Goal: Information Seeking & Learning: Learn about a topic

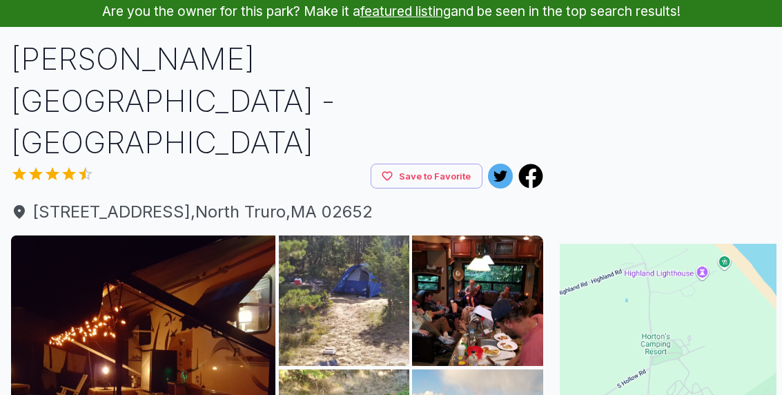
scroll to position [193, 0]
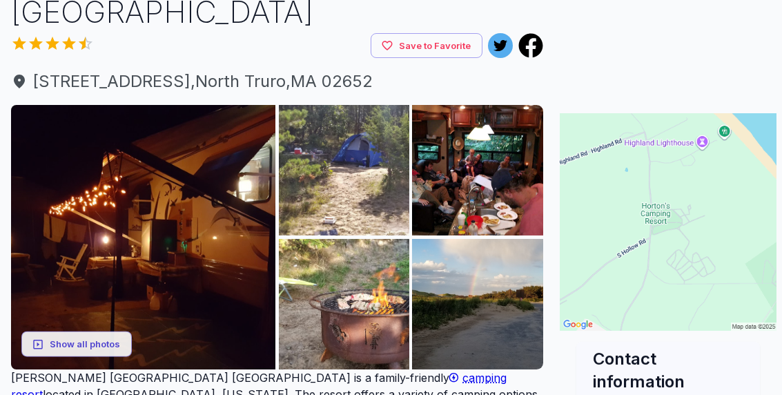
click at [108, 220] on img at bounding box center [143, 237] width 264 height 264
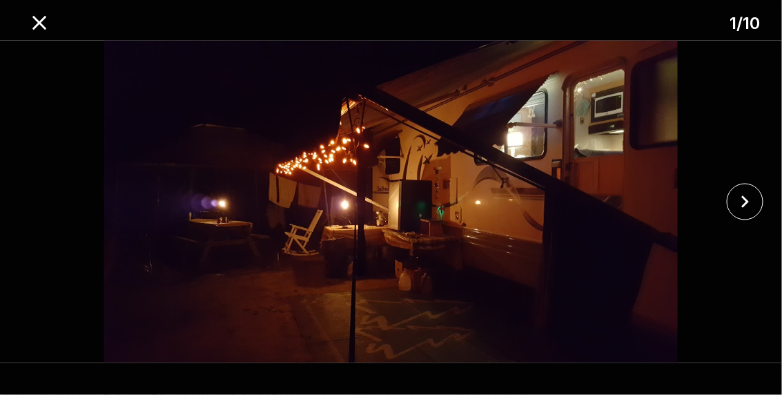
scroll to position [192, 17]
click at [748, 209] on icon "close" at bounding box center [746, 202] width 8 height 12
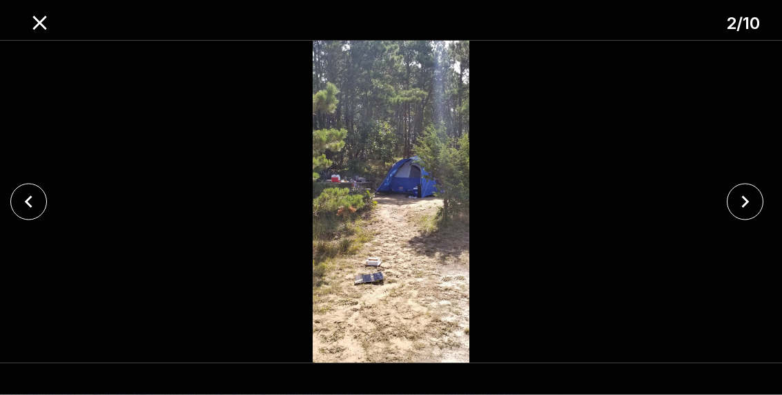
scroll to position [193, 17]
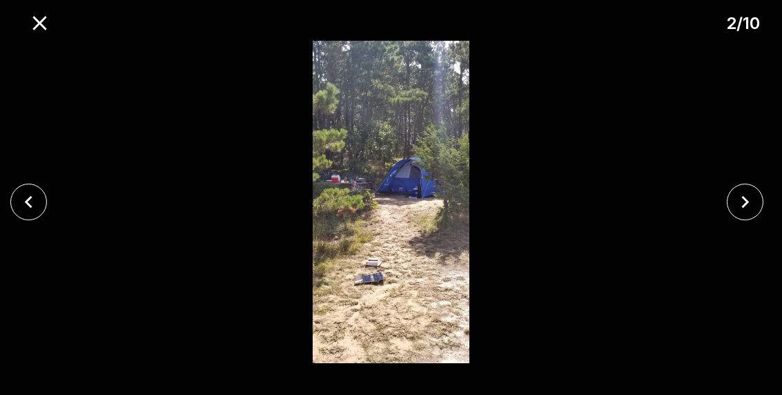
click at [744, 209] on icon "close" at bounding box center [746, 202] width 8 height 12
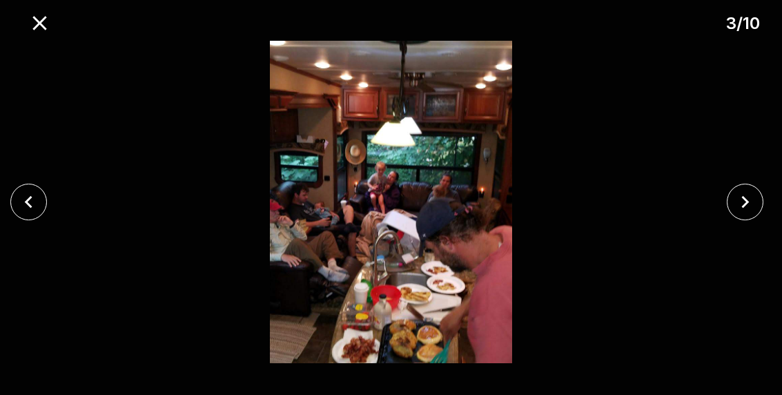
click at [733, 220] on button "close" at bounding box center [745, 202] width 37 height 37
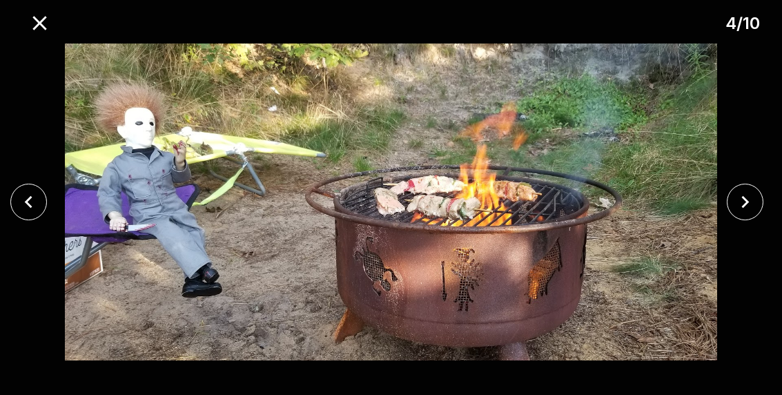
click at [733, 220] on button "close" at bounding box center [745, 202] width 37 height 37
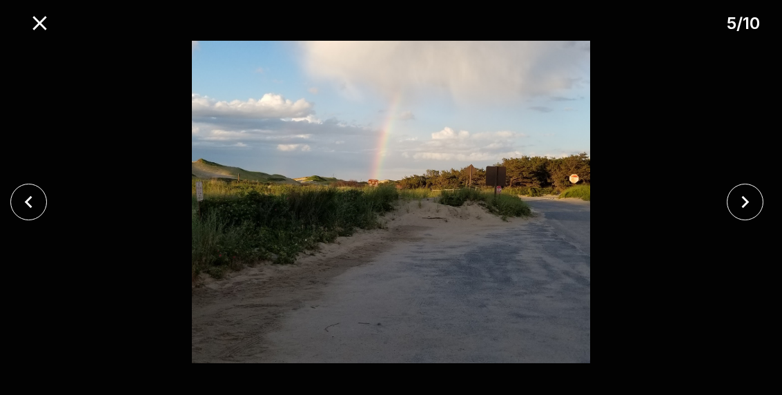
click at [733, 220] on button "close" at bounding box center [745, 202] width 37 height 37
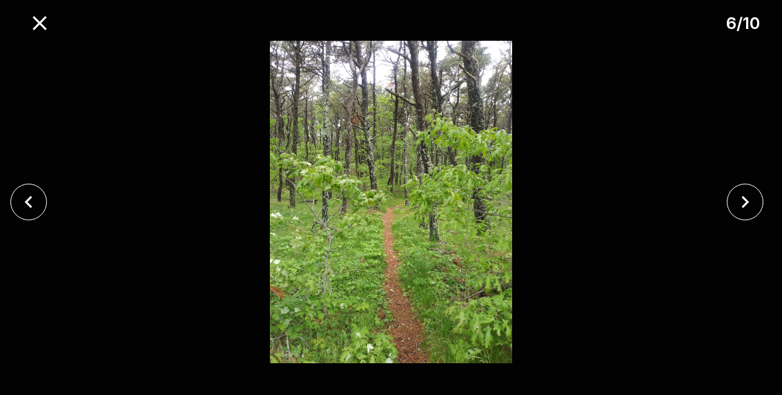
click at [750, 214] on icon "close" at bounding box center [745, 202] width 24 height 24
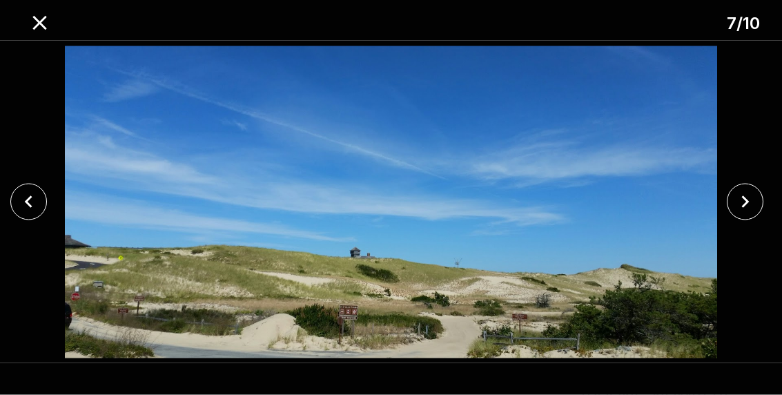
scroll to position [237, 17]
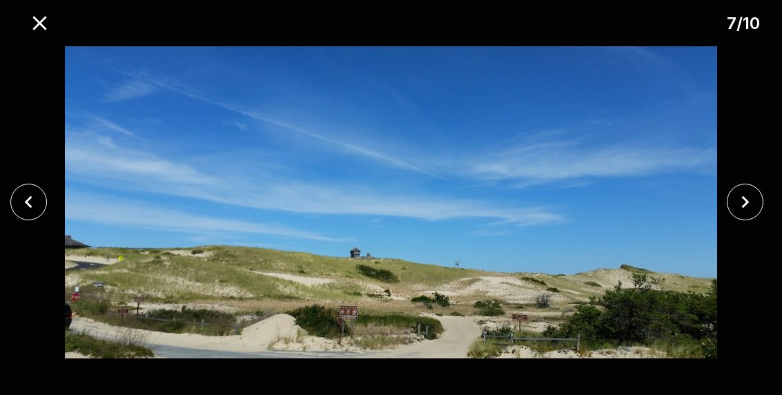
click at [755, 214] on icon "close" at bounding box center [745, 202] width 24 height 24
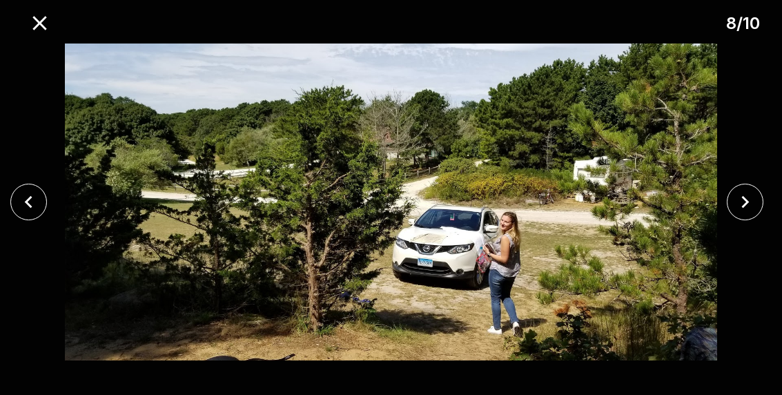
click at [745, 220] on button "close" at bounding box center [745, 202] width 37 height 37
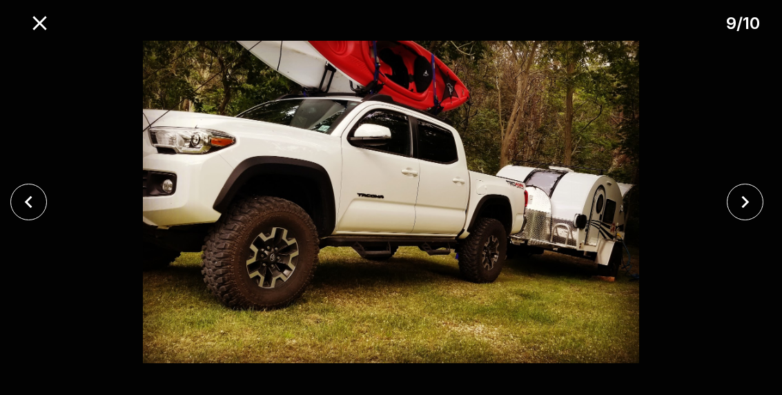
click at [739, 214] on icon "close" at bounding box center [745, 202] width 24 height 24
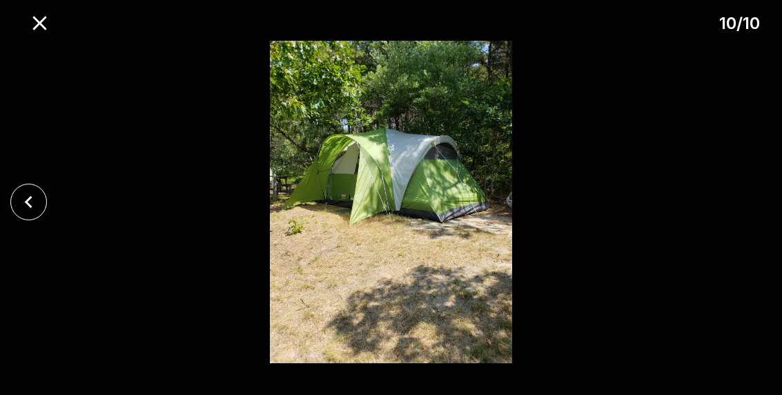
click at [737, 255] on div at bounding box center [391, 202] width 782 height 322
click at [36, 10] on button "close" at bounding box center [39, 23] width 35 height 35
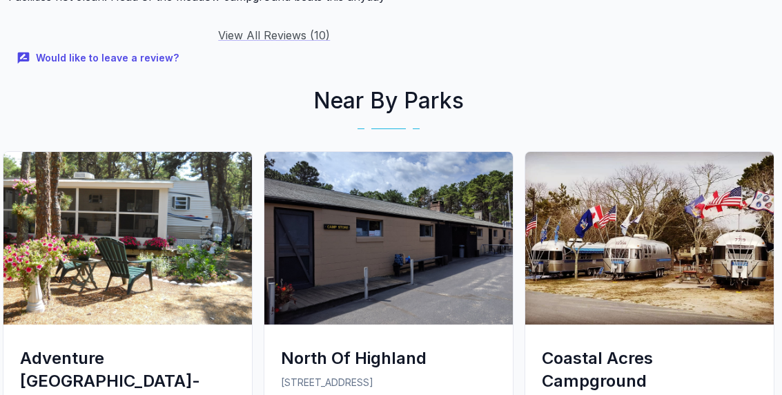
scroll to position [1931, 2]
